Goal: Information Seeking & Learning: Learn about a topic

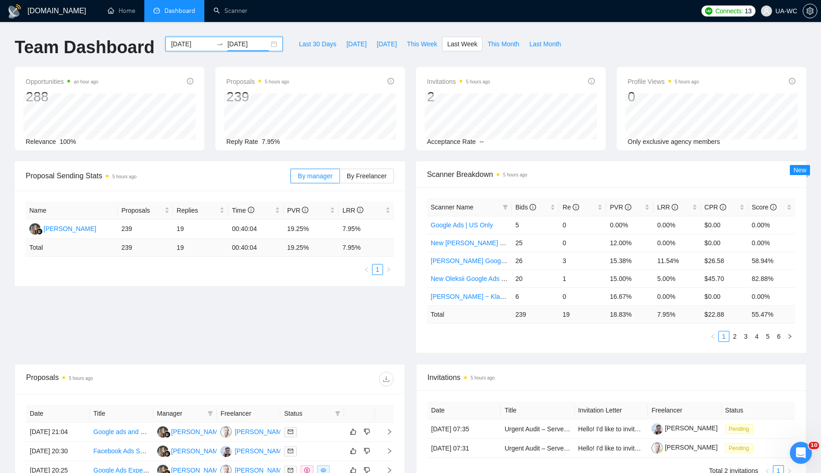
click at [267, 43] on div "2025-09-15 2025-09-21" at bounding box center [223, 44] width 117 height 15
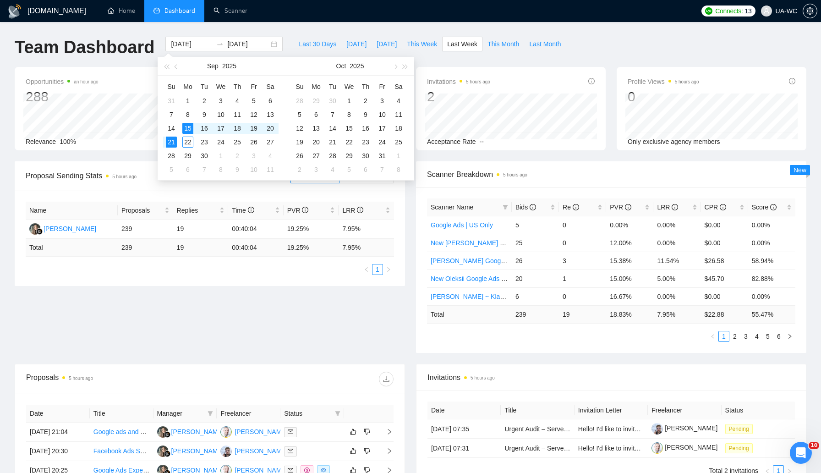
click at [159, 313] on div "Proposal Sending Stats 5 hours ago By manager By Freelancer Name Proposals Repl…" at bounding box center [410, 262] width 803 height 202
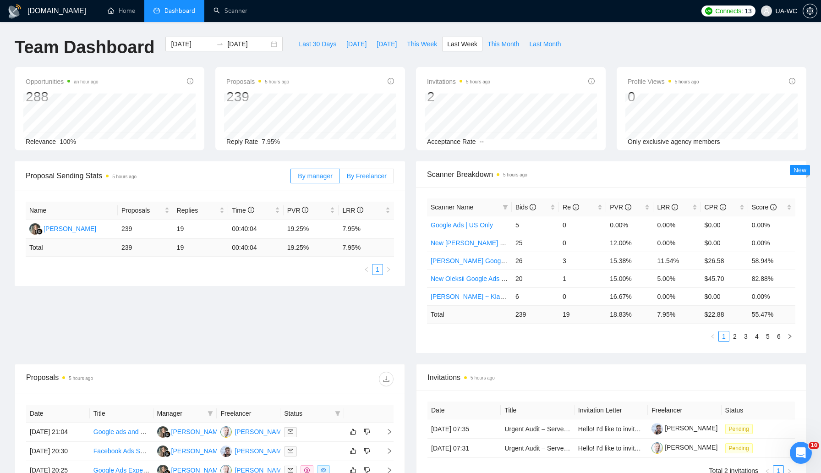
click at [354, 177] on span "By Freelancer" at bounding box center [367, 175] width 40 height 7
click at [340, 178] on input "By Freelancer" at bounding box center [340, 178] width 0 height 0
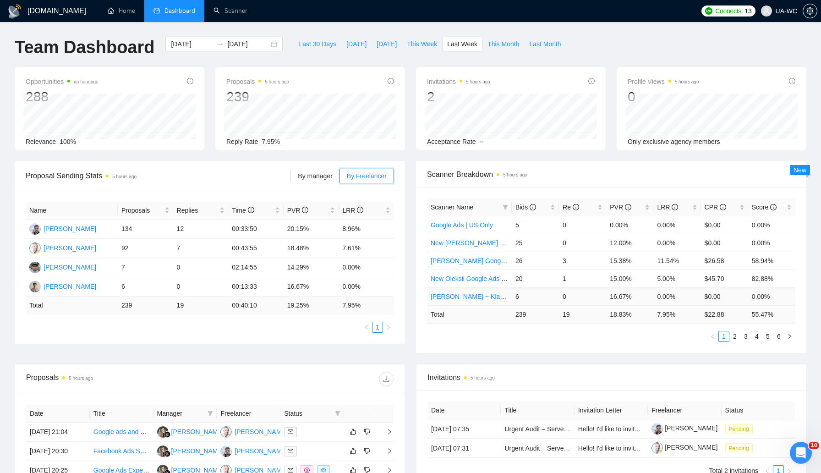
scroll to position [0, 0]
click at [227, 351] on div "Proposal Sending Stats 5 hours ago By manager By Freelancer Name Proposals Repl…" at bounding box center [410, 262] width 803 height 202
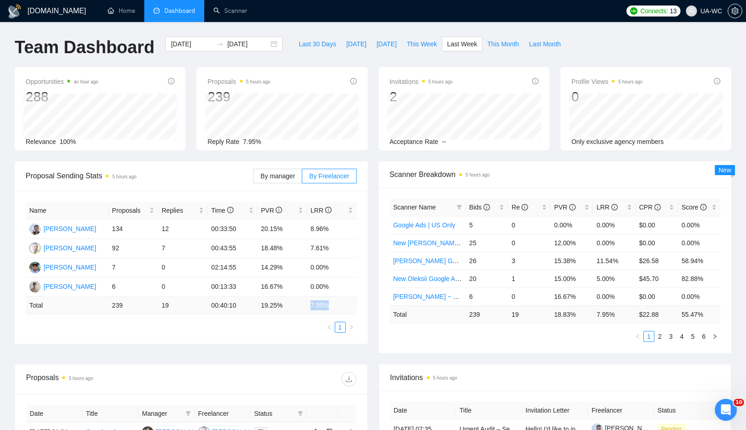
drag, startPoint x: 334, startPoint y: 305, endPoint x: 312, endPoint y: 307, distance: 22.6
click at [312, 307] on td "7.95 %" at bounding box center [331, 305] width 49 height 18
click at [270, 306] on td "19.25 %" at bounding box center [281, 305] width 49 height 18
drag, startPoint x: 255, startPoint y: 305, endPoint x: 289, endPoint y: 305, distance: 33.9
click at [289, 305] on tr "Total 239 19 00:40:10 19.25 % 7.95 %" at bounding box center [191, 305] width 331 height 18
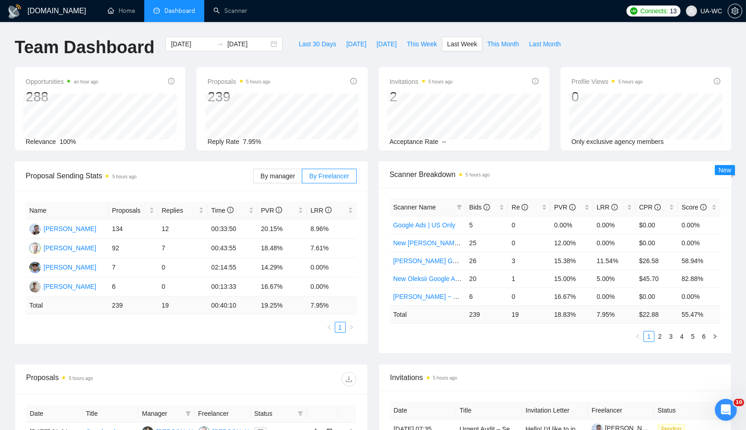
click at [266, 325] on ul "1" at bounding box center [191, 327] width 331 height 11
click at [265, 41] on div "2025-09-15 2025-09-21" at bounding box center [223, 44] width 117 height 15
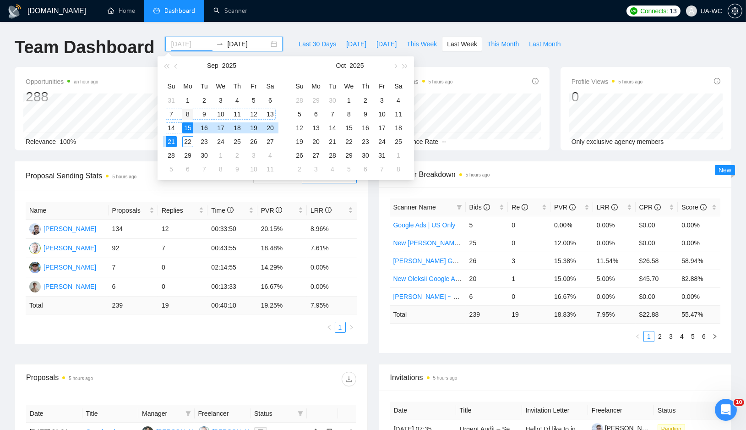
type input "2025-09-08"
click at [185, 112] on div "8" at bounding box center [187, 114] width 11 height 11
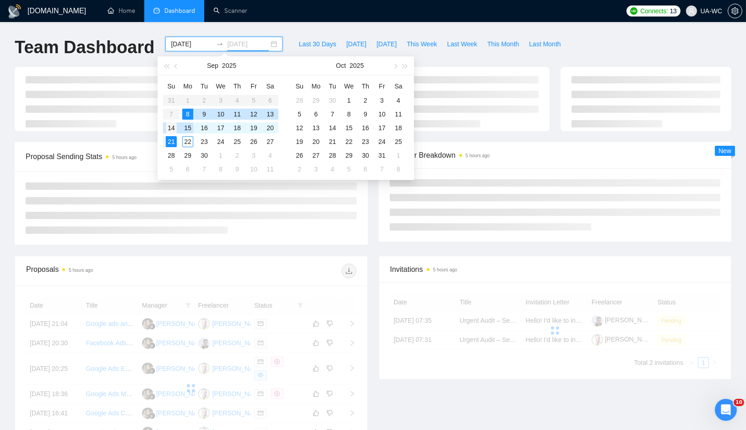
type input "2025-09-14"
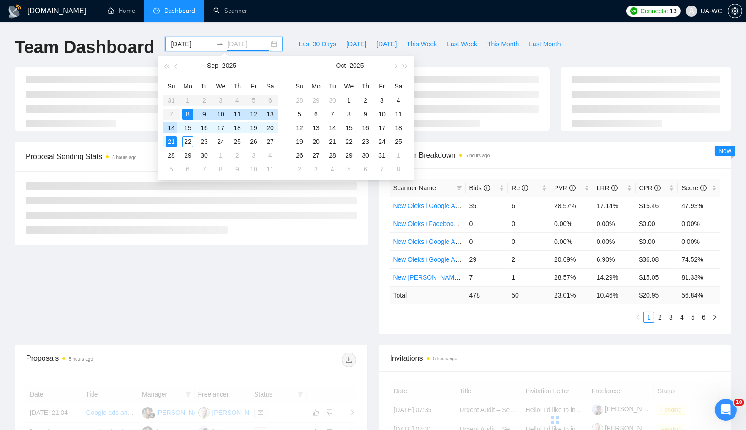
click at [171, 129] on div "14" at bounding box center [171, 127] width 11 height 11
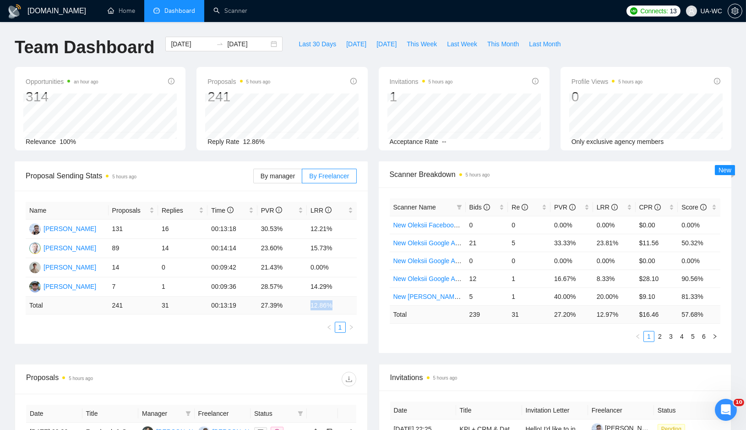
drag, startPoint x: 310, startPoint y: 305, endPoint x: 333, endPoint y: 305, distance: 22.4
click at [333, 305] on td "12.86 %" at bounding box center [331, 305] width 49 height 18
click at [306, 325] on ul "1" at bounding box center [191, 327] width 331 height 11
drag, startPoint x: 311, startPoint y: 306, endPoint x: 339, endPoint y: 306, distance: 27.5
click at [339, 306] on td "12.86 %" at bounding box center [331, 305] width 49 height 18
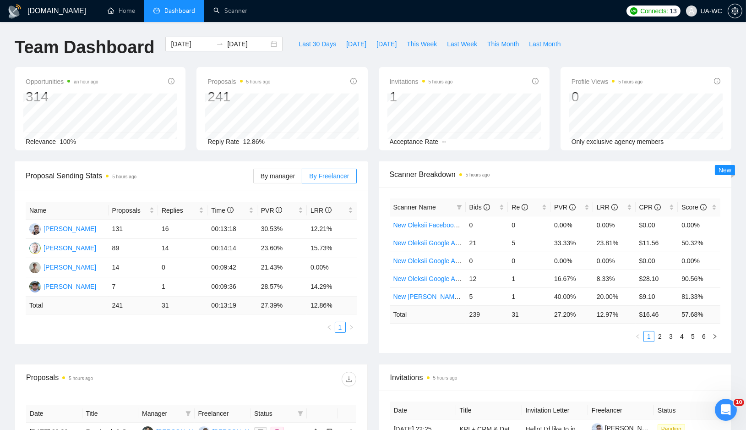
click at [287, 318] on div "Name Proposals Replies Time PVR LRR Ivan Gurin 131 16 00:13:18 30.53% 12.21% Ol…" at bounding box center [191, 267] width 331 height 131
click at [476, 46] on span "Last Week" at bounding box center [462, 44] width 30 height 10
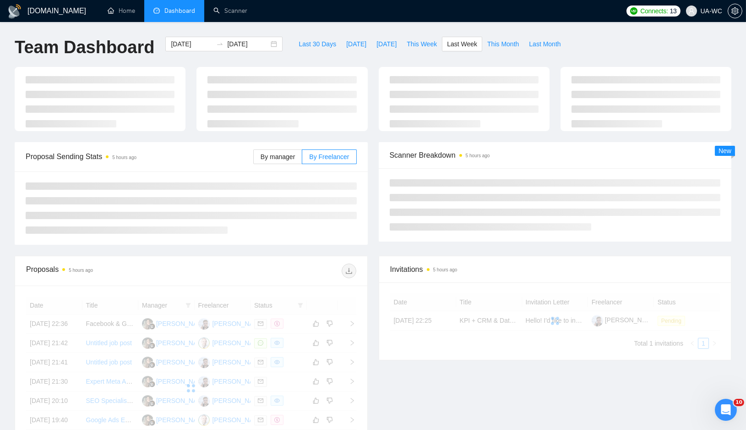
type input "2025-09-15"
type input "2025-09-21"
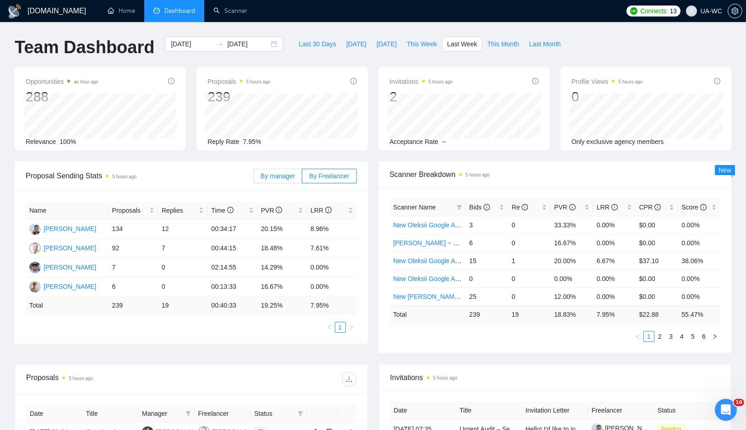
click at [275, 176] on span "By manager" at bounding box center [278, 175] width 34 height 7
click at [254, 178] on input "By manager" at bounding box center [254, 178] width 0 height 0
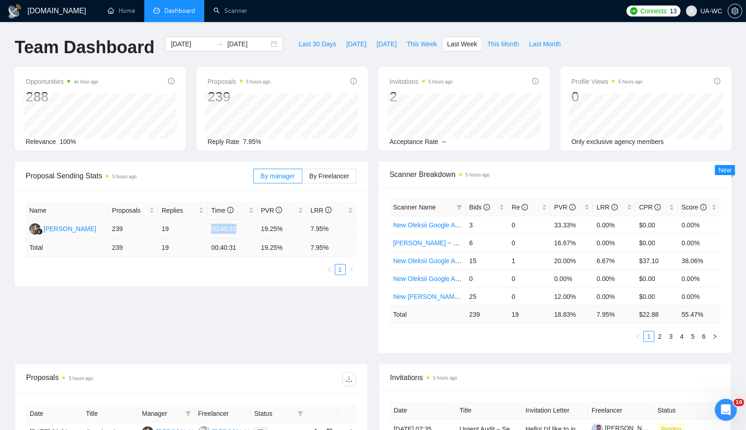
drag, startPoint x: 237, startPoint y: 228, endPoint x: 208, endPoint y: 228, distance: 28.4
click at [208, 228] on td "00:40:31" at bounding box center [231, 228] width 49 height 19
click at [206, 257] on div "Name Proposals Replies Time PVR LRR Lesia Kudashkina 239 19 00:40:31 19.25% 7.9…" at bounding box center [191, 238] width 331 height 73
click at [264, 43] on div "2025-09-15 2025-09-21" at bounding box center [223, 44] width 117 height 15
click at [213, 321] on div "Proposal Sending Stats 5 hours ago By manager By Freelancer Name Proposals Repl…" at bounding box center [373, 262] width 728 height 202
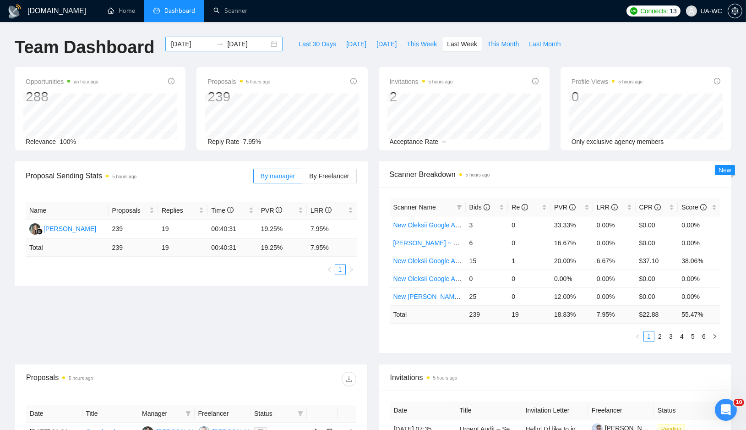
click at [264, 44] on div "2025-09-15 2025-09-21" at bounding box center [223, 44] width 117 height 15
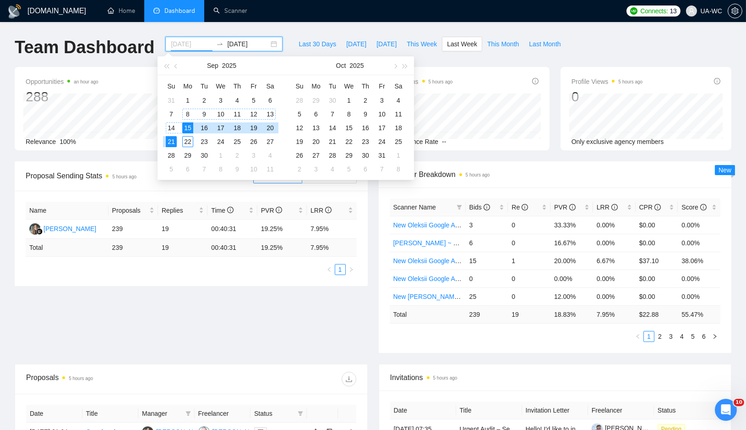
type input "2025-09-08"
click at [189, 115] on div "8" at bounding box center [187, 114] width 11 height 11
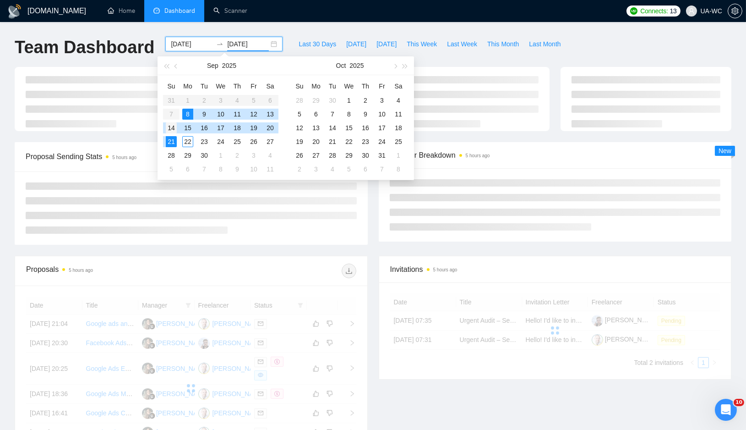
type input "2025-09-14"
click at [172, 128] on div "14" at bounding box center [171, 127] width 11 height 11
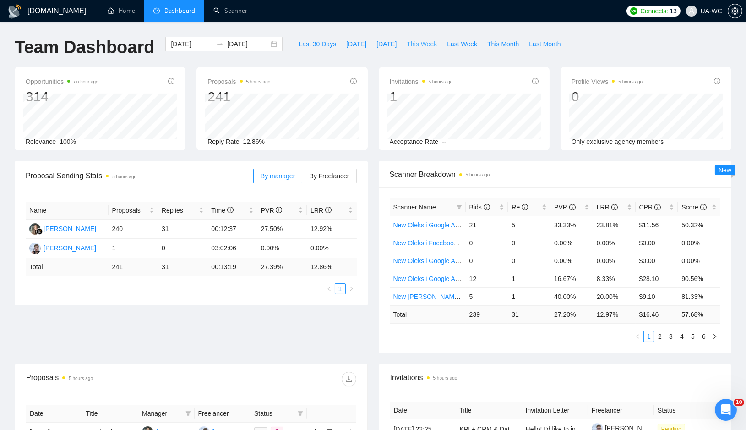
click at [419, 49] on button "This Week" at bounding box center [422, 44] width 40 height 15
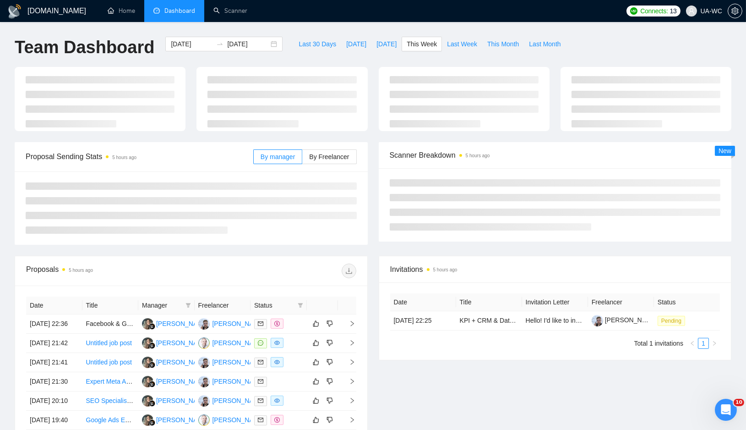
type input "2025-09-22"
type input "2025-09-28"
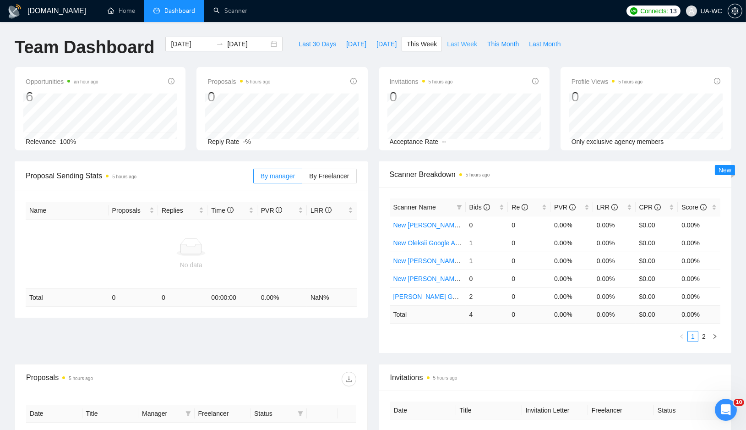
click at [468, 42] on span "Last Week" at bounding box center [462, 44] width 30 height 10
type input "2025-09-15"
type input "2025-09-21"
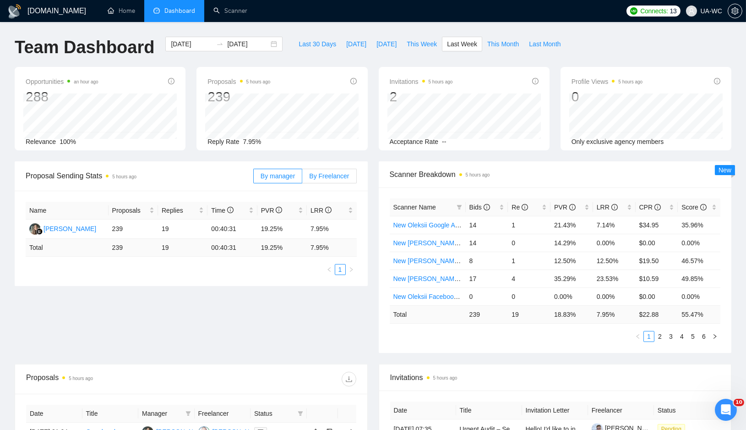
click at [329, 174] on span "By Freelancer" at bounding box center [329, 175] width 40 height 7
click at [302, 178] on input "By Freelancer" at bounding box center [302, 178] width 0 height 0
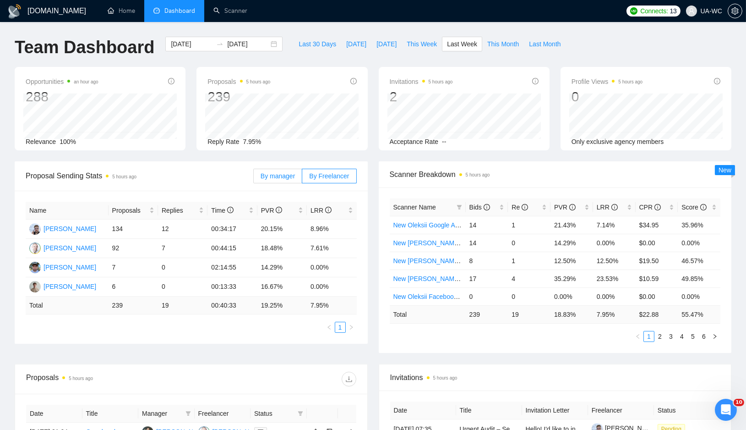
click at [279, 176] on span "By manager" at bounding box center [278, 175] width 34 height 7
click at [254, 178] on input "By manager" at bounding box center [254, 178] width 0 height 0
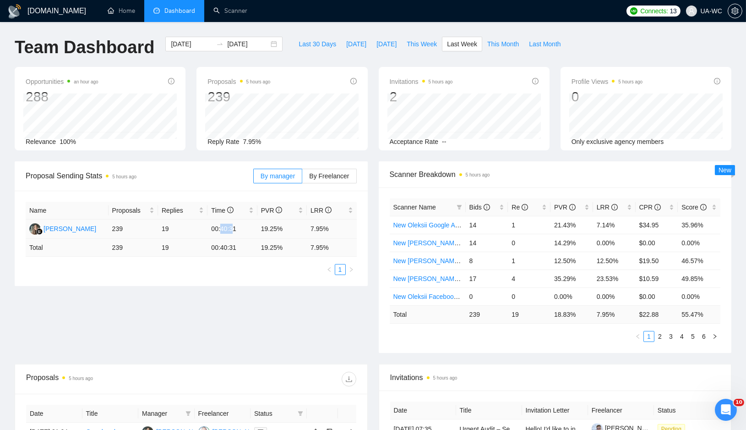
drag, startPoint x: 221, startPoint y: 228, endPoint x: 235, endPoint y: 227, distance: 14.2
click at [236, 228] on td "00:40:31" at bounding box center [231, 228] width 49 height 19
click at [248, 226] on td "00:40:31" at bounding box center [231, 228] width 49 height 19
click at [268, 43] on div "2025-09-15 2025-09-21" at bounding box center [223, 44] width 117 height 15
click at [480, 64] on div "Last 30 Days Today Yesterday This Week Last Week This Month Last Month" at bounding box center [429, 52] width 283 height 30
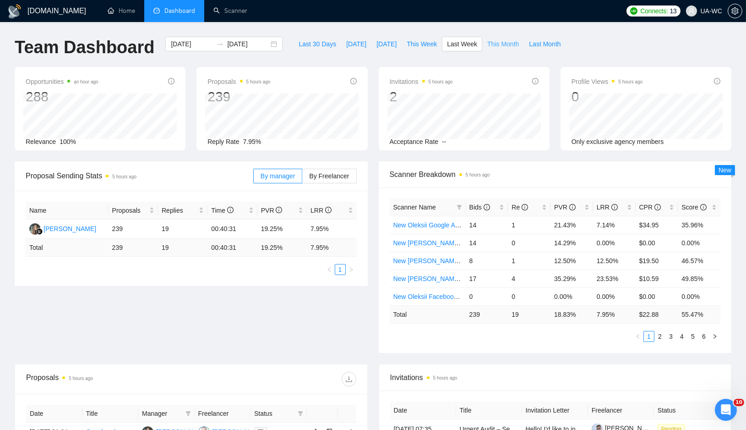
click at [499, 45] on span "This Month" at bounding box center [503, 44] width 32 height 10
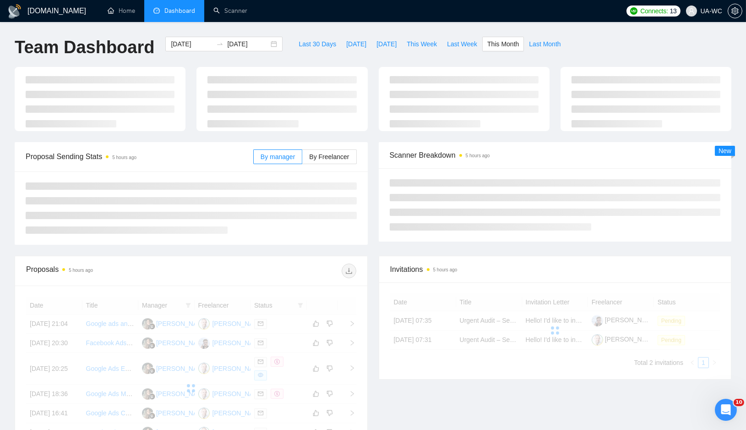
type input "2025-09-01"
type input "2025-09-30"
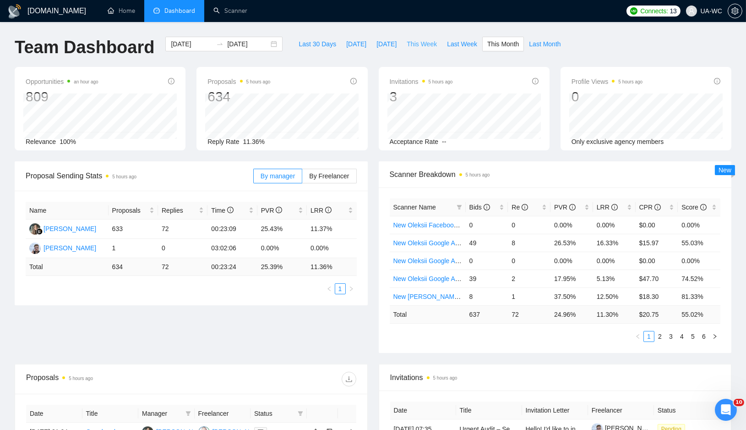
click at [423, 44] on span "This Week" at bounding box center [422, 44] width 30 height 10
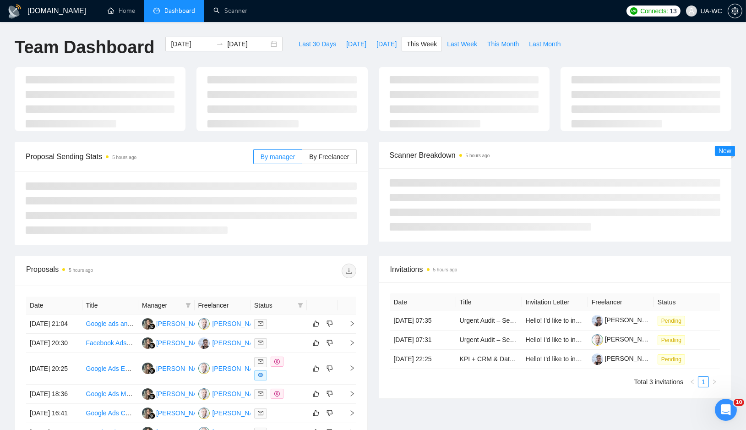
type input "2025-09-22"
type input "2025-09-28"
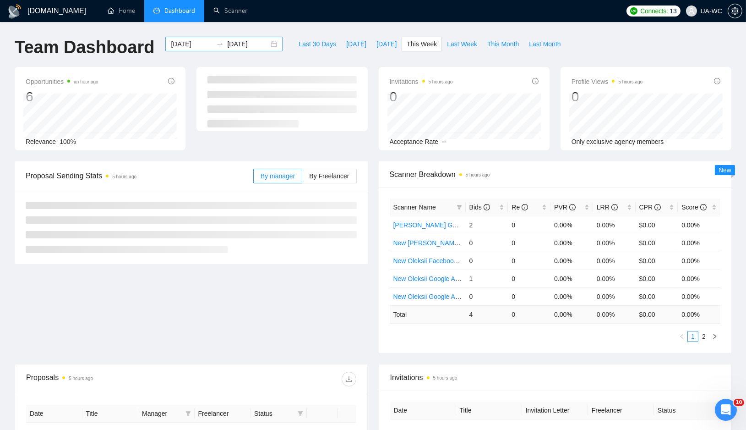
click at [266, 42] on div "2025-09-22 2025-09-28" at bounding box center [223, 44] width 117 height 15
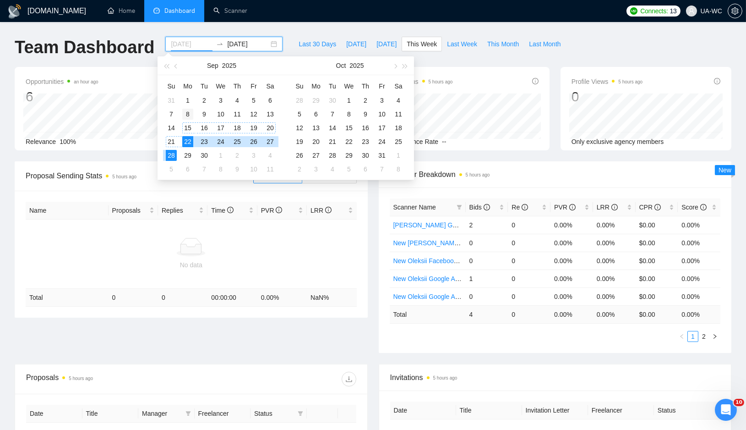
type input "2025-09-08"
click at [187, 113] on div "8" at bounding box center [187, 114] width 11 height 11
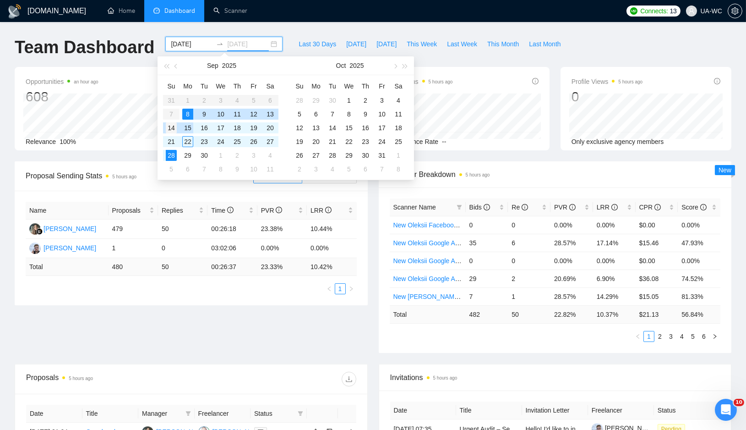
type input "2025-09-14"
click at [174, 129] on div "14" at bounding box center [171, 127] width 11 height 11
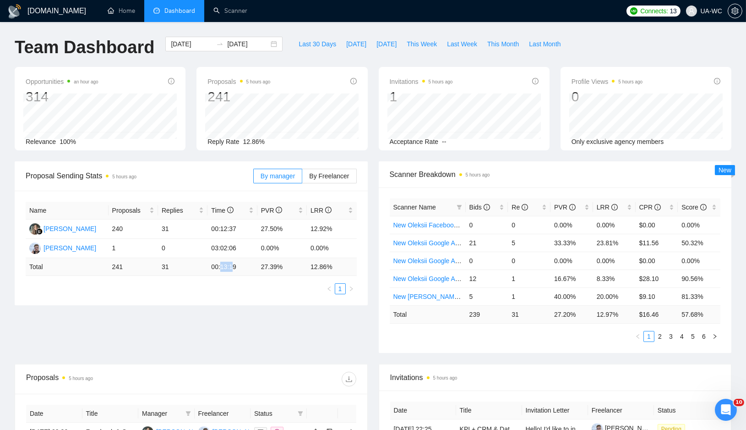
drag, startPoint x: 220, startPoint y: 270, endPoint x: 235, endPoint y: 270, distance: 14.7
click at [235, 270] on td "00:13:19" at bounding box center [231, 267] width 49 height 18
click at [212, 307] on div "Proposal Sending Stats 5 hours ago By manager By Freelancer Name Proposals Repl…" at bounding box center [373, 262] width 728 height 202
click at [460, 43] on span "Last Week" at bounding box center [462, 44] width 30 height 10
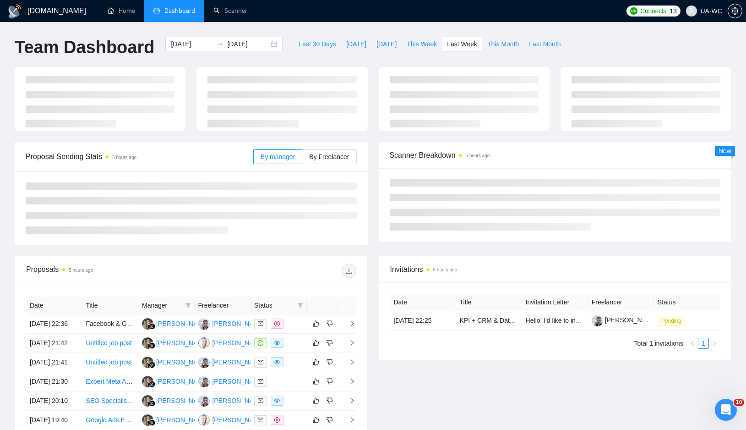
type input "2025-09-15"
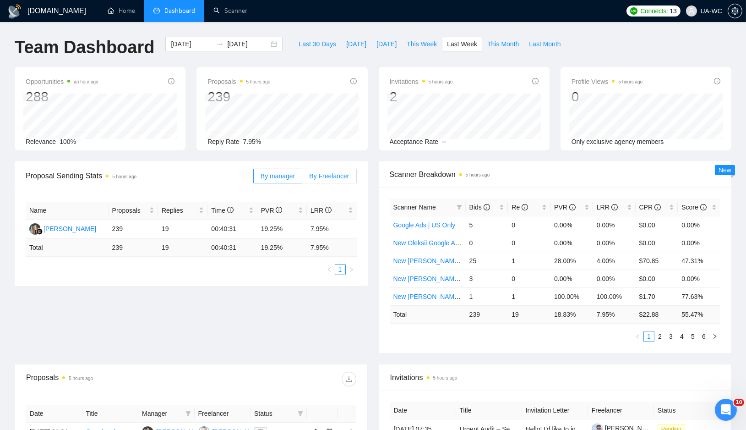
click at [311, 178] on span "By Freelancer" at bounding box center [329, 175] width 40 height 7
click at [302, 178] on input "By Freelancer" at bounding box center [302, 178] width 0 height 0
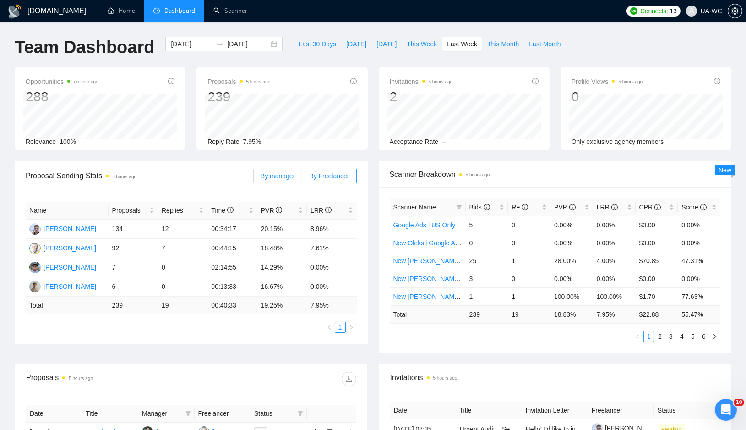
click at [284, 178] on span "By manager" at bounding box center [278, 175] width 34 height 7
click at [254, 178] on input "By manager" at bounding box center [254, 178] width 0 height 0
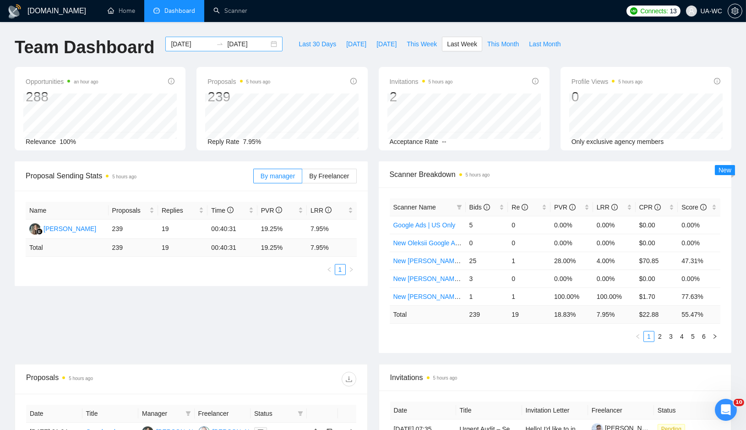
click at [260, 45] on input "2025-09-21" at bounding box center [248, 44] width 42 height 10
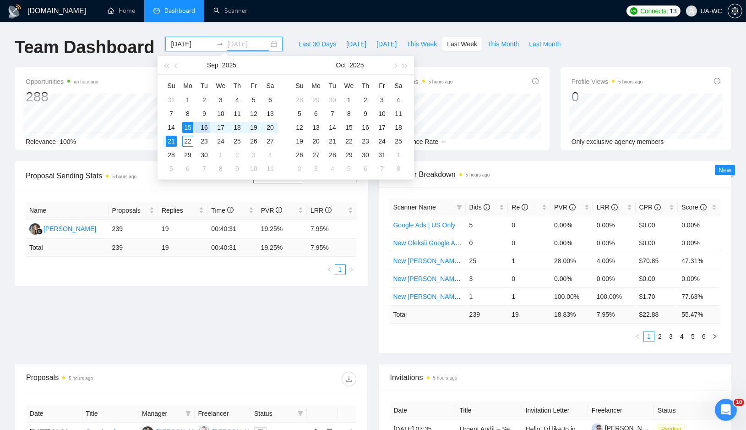
type input "2025-09-15"
click at [186, 126] on div "15" at bounding box center [187, 127] width 11 height 11
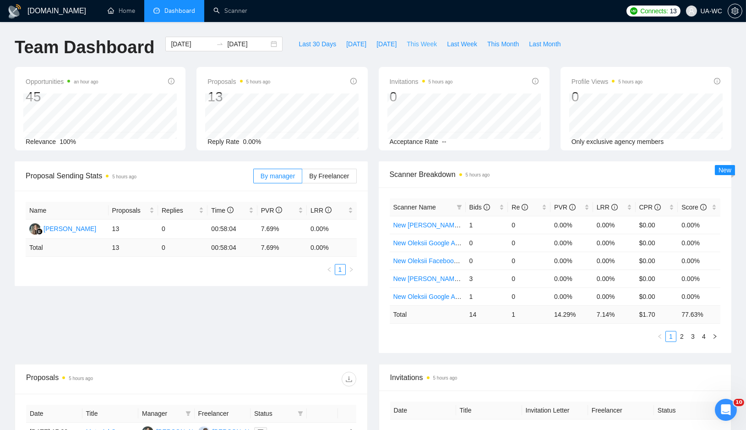
click at [435, 44] on span "This Week" at bounding box center [422, 44] width 30 height 10
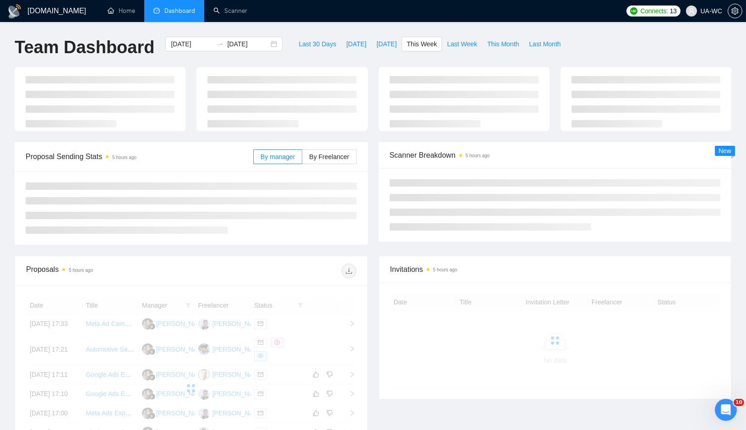
type input "2025-09-22"
type input "2025-09-28"
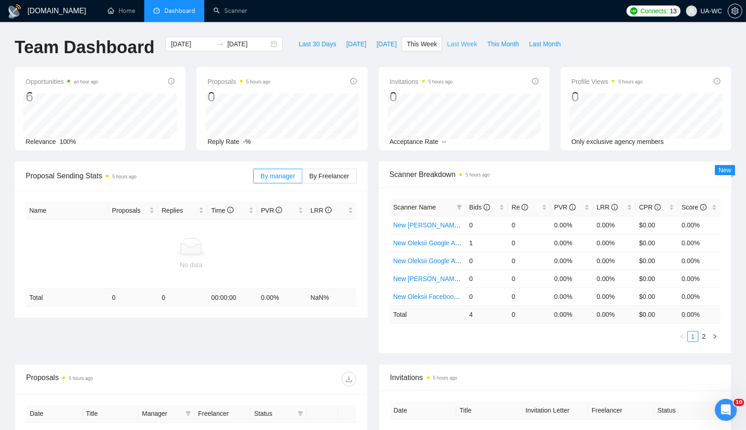
click at [456, 39] on span "Last Week" at bounding box center [462, 44] width 30 height 10
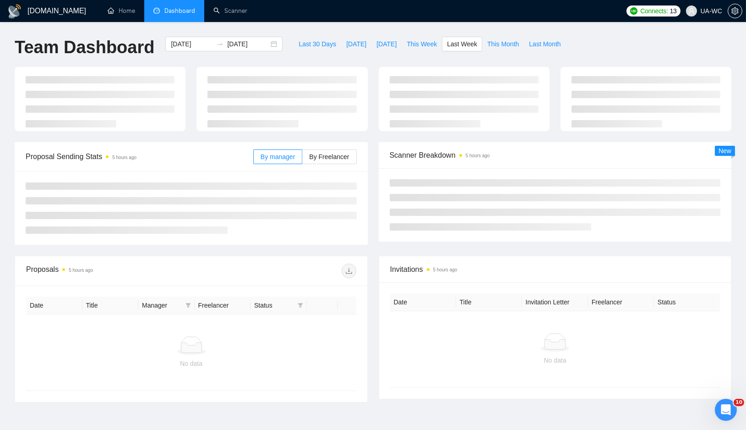
type input "2025-09-15"
type input "2025-09-21"
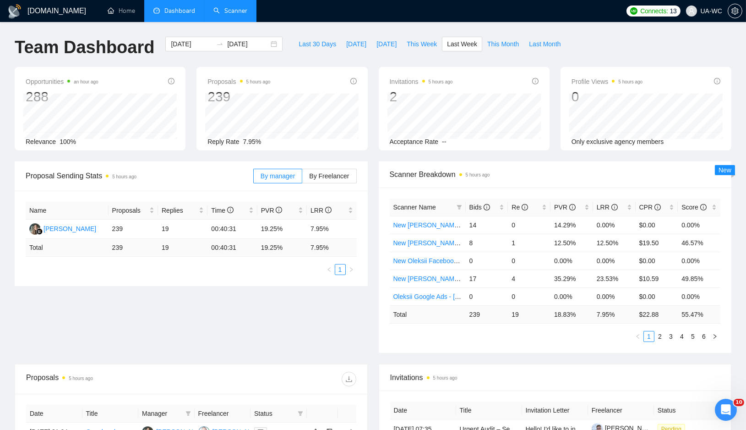
click at [225, 7] on link "Scanner" at bounding box center [230, 11] width 34 height 8
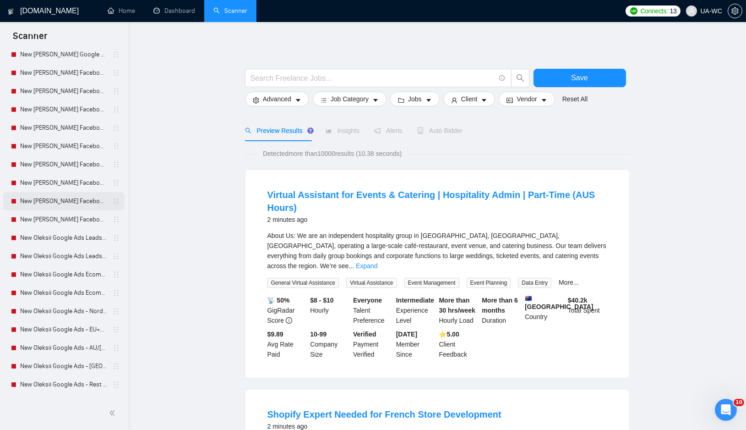
scroll to position [235, 0]
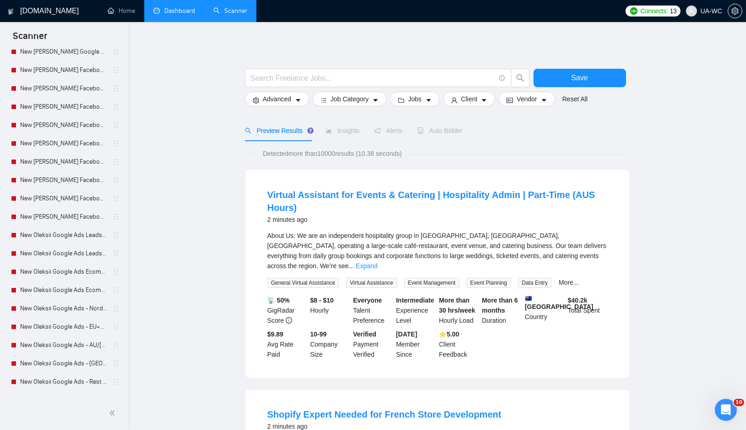
click at [175, 8] on link "Dashboard" at bounding box center [174, 11] width 42 height 8
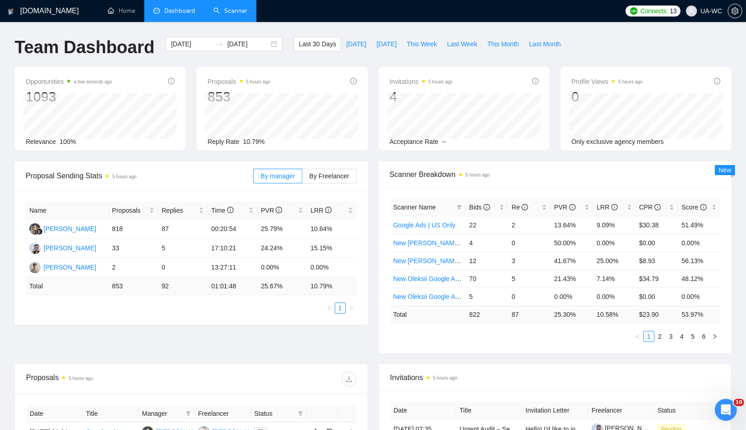
click at [221, 11] on link "Scanner" at bounding box center [230, 11] width 34 height 8
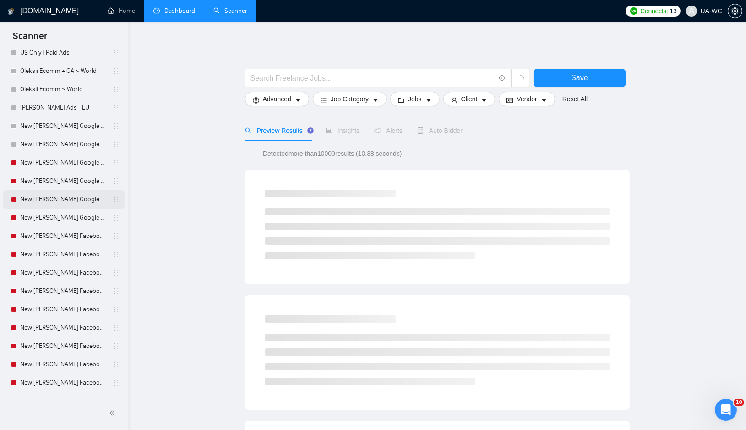
scroll to position [136, 0]
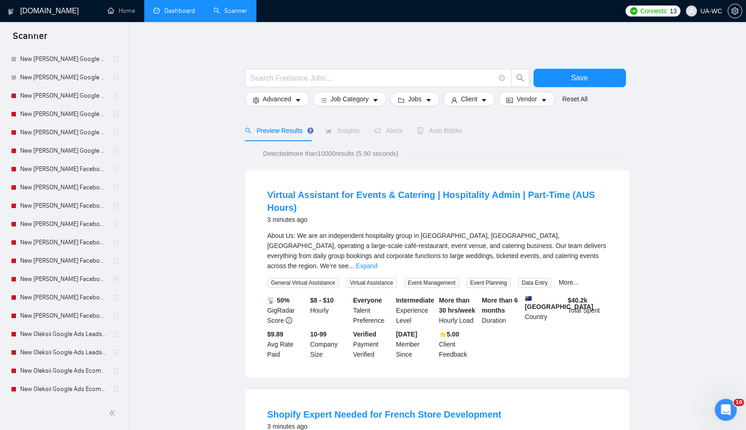
click at [181, 15] on link "Dashboard" at bounding box center [174, 11] width 42 height 8
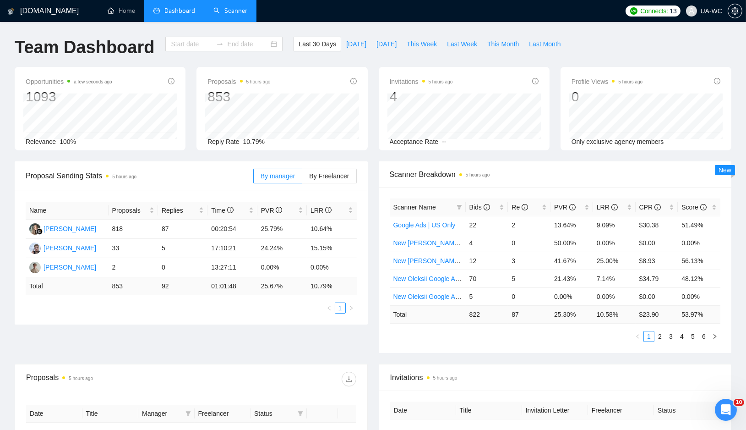
type input "2025-08-23"
type input "2025-09-22"
click at [269, 45] on div "2025-08-23 2025-09-22" at bounding box center [223, 44] width 117 height 15
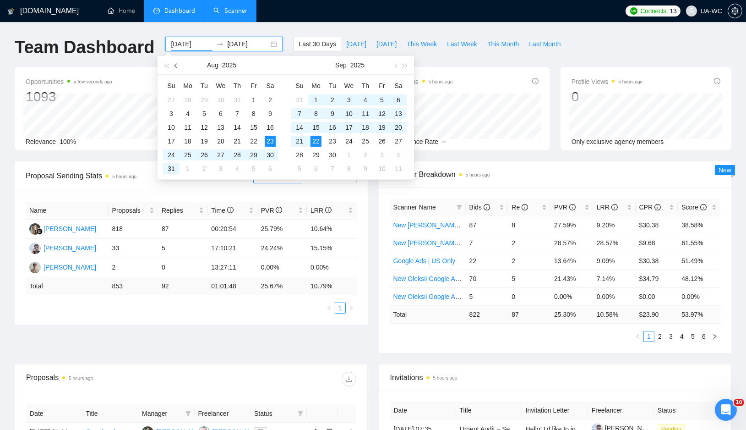
click at [175, 66] on span "button" at bounding box center [177, 65] width 5 height 5
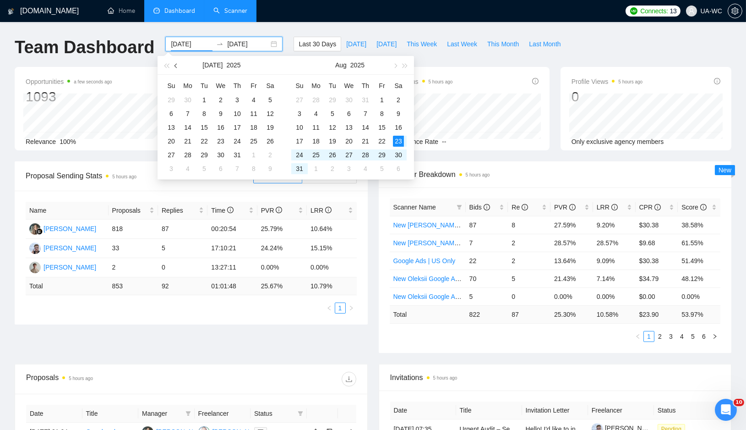
click at [175, 66] on span "button" at bounding box center [177, 65] width 5 height 5
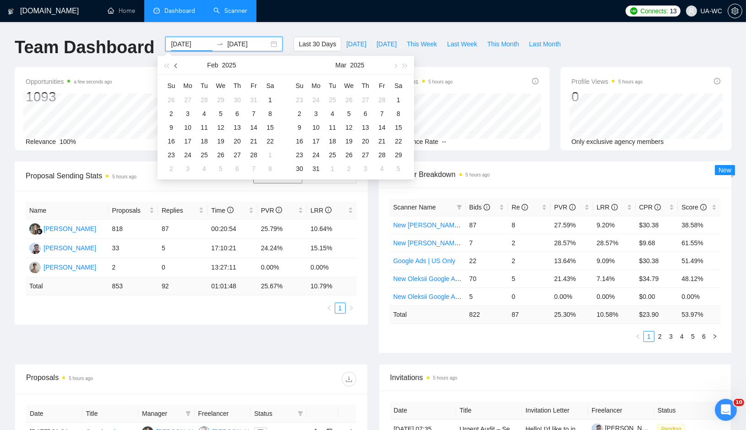
click at [175, 66] on span "button" at bounding box center [177, 65] width 5 height 5
type input "2025-01-01"
click at [221, 99] on div "1" at bounding box center [220, 99] width 11 height 11
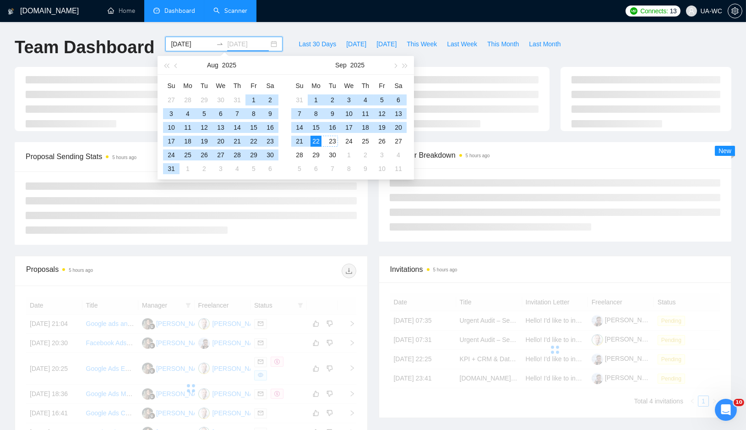
type input "2025-09-22"
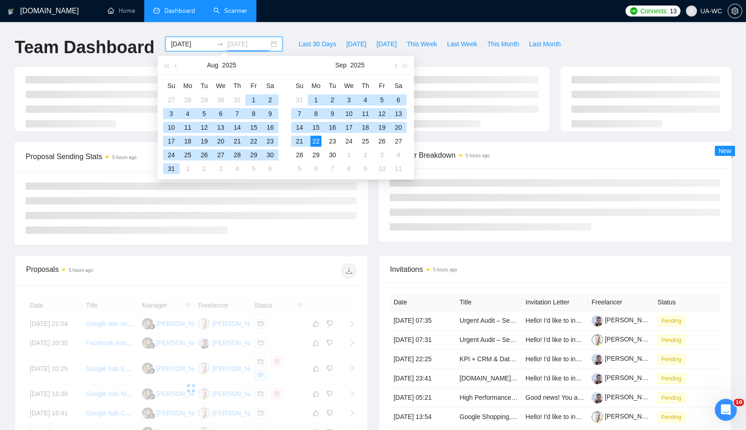
click at [316, 142] on div "22" at bounding box center [316, 141] width 11 height 11
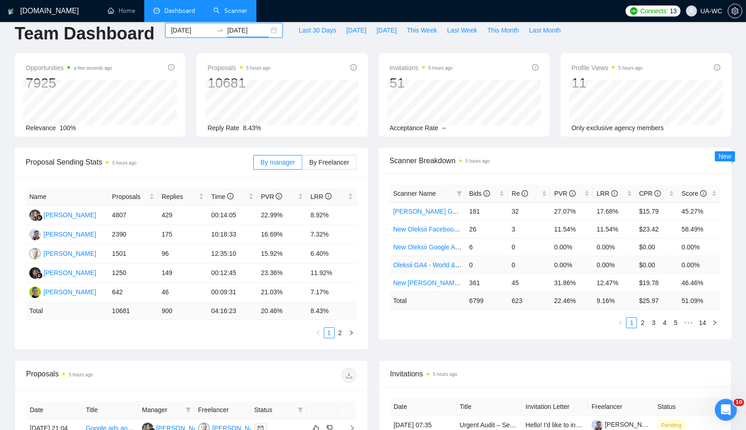
scroll to position [14, 0]
click at [647, 193] on span "CPR" at bounding box center [650, 193] width 22 height 7
click at [478, 193] on span "Bids" at bounding box center [480, 193] width 21 height 7
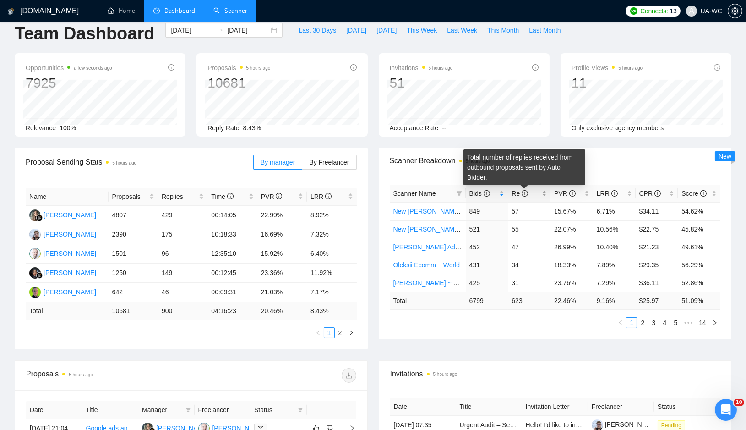
click at [519, 193] on span "Re" at bounding box center [520, 193] width 16 height 7
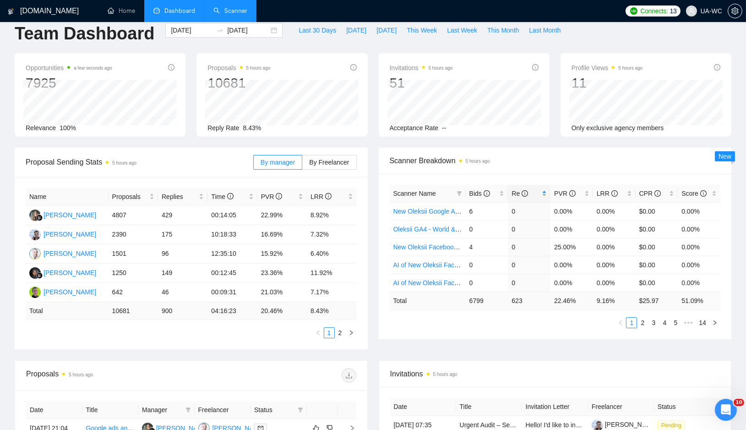
click at [515, 194] on span "Re" at bounding box center [520, 193] width 16 height 7
drag, startPoint x: 466, startPoint y: 195, endPoint x: 435, endPoint y: 198, distance: 31.7
click at [435, 198] on tr "Scanner Name Bids Re PVR LRR CPR Score" at bounding box center [555, 194] width 331 height 18
click at [458, 194] on icon "filter" at bounding box center [459, 193] width 5 height 5
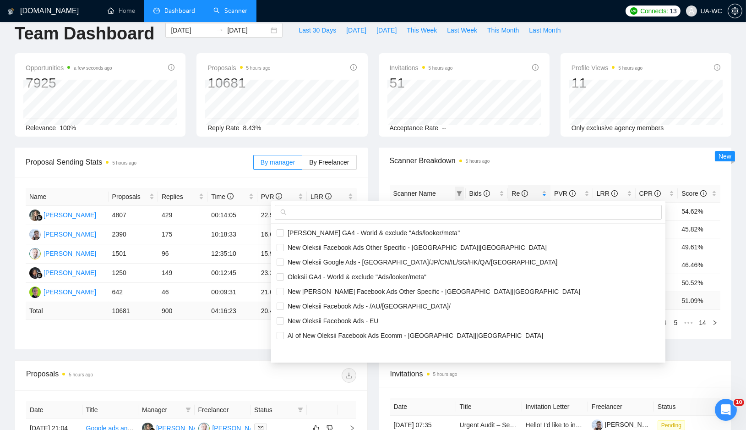
click at [458, 194] on icon "filter" at bounding box center [459, 193] width 5 height 5
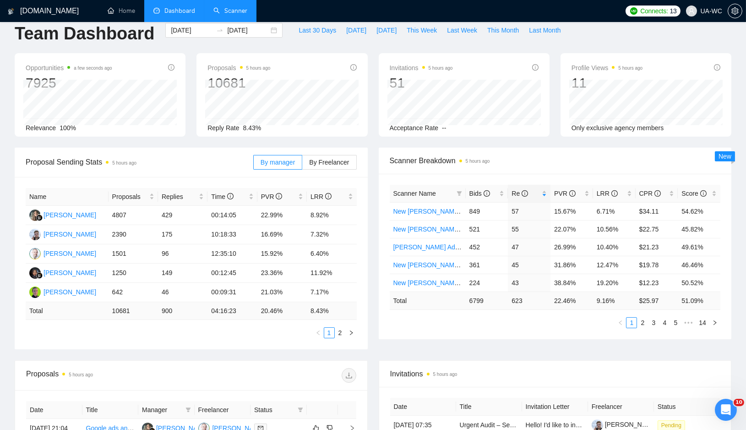
click at [384, 256] on div "Scanner Name Bids Re PVR LRR CPR Score New Ivan Google Ads Other - US|CA 849 57…" at bounding box center [555, 256] width 353 height 165
click at [428, 331] on div "Scanner Name Bids Re PVR LRR CPR Score New Ivan Google Ads Other - US|CA 849 57…" at bounding box center [555, 256] width 353 height 165
click at [639, 322] on link "2" at bounding box center [643, 322] width 10 height 10
click at [631, 319] on link "1" at bounding box center [632, 322] width 10 height 10
